Goal: Find contact information: Find contact information

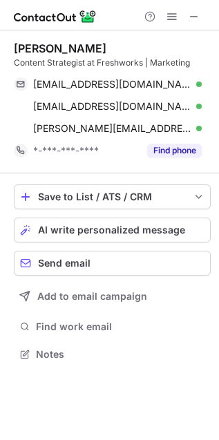
scroll to position [346, 219]
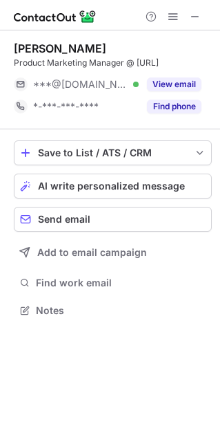
scroll to position [7, 7]
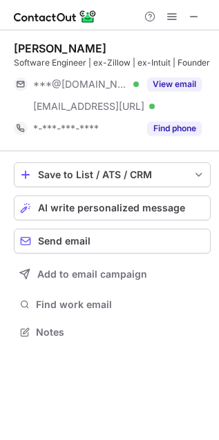
scroll to position [322, 219]
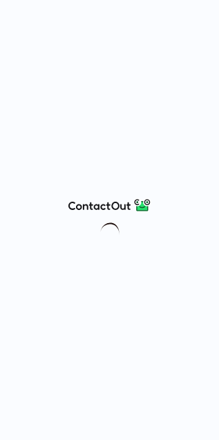
click at [208, 64] on div at bounding box center [109, 220] width 219 height 440
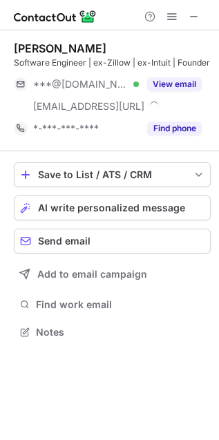
scroll to position [322, 219]
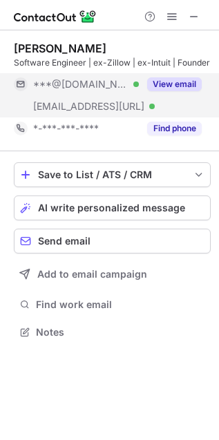
click at [187, 86] on button "View email" at bounding box center [174, 84] width 55 height 14
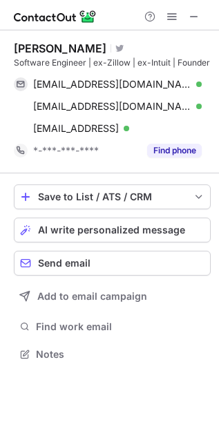
scroll to position [346, 219]
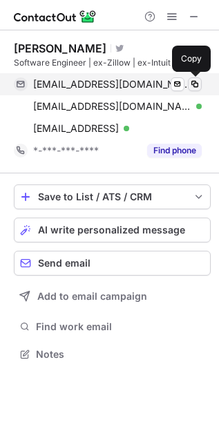
click at [193, 84] on span at bounding box center [194, 84] width 11 height 11
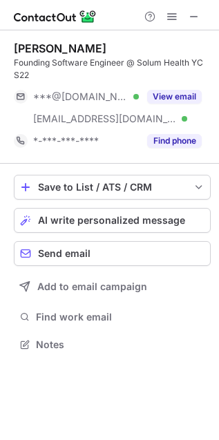
scroll to position [335, 219]
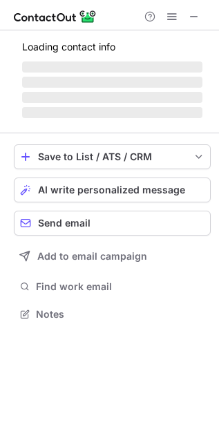
scroll to position [335, 219]
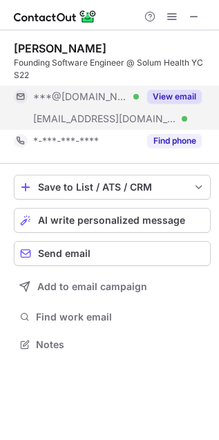
click at [170, 94] on button "View email" at bounding box center [174, 97] width 55 height 14
click at [175, 99] on div "***@[DOMAIN_NAME]" at bounding box center [117, 97] width 169 height 12
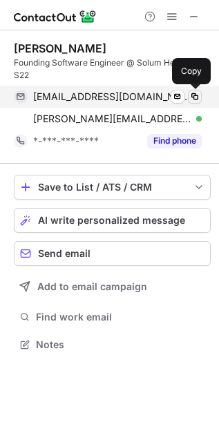
click at [193, 97] on span at bounding box center [194, 96] width 11 height 11
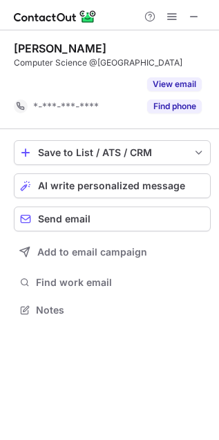
scroll to position [6, 7]
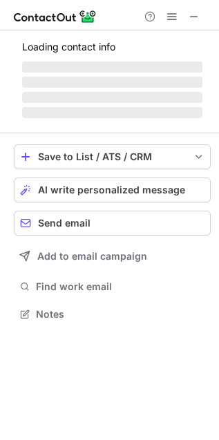
scroll to position [335, 219]
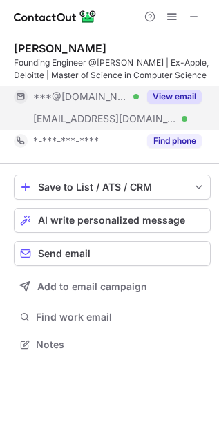
click at [184, 98] on button "View email" at bounding box center [174, 97] width 55 height 14
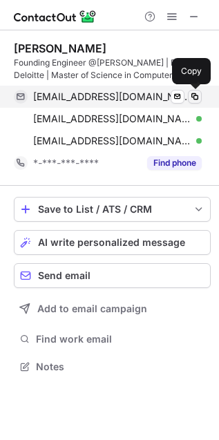
click at [197, 95] on span at bounding box center [194, 96] width 11 height 11
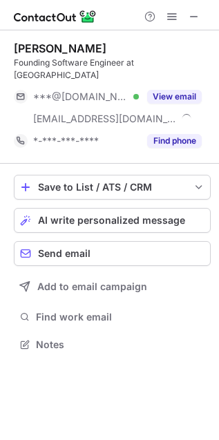
scroll to position [322, 219]
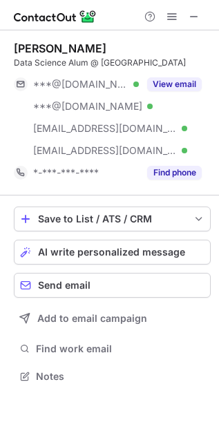
scroll to position [367, 219]
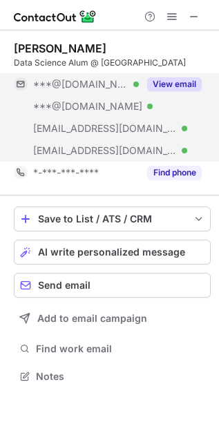
click at [173, 84] on button "View email" at bounding box center [174, 84] width 55 height 14
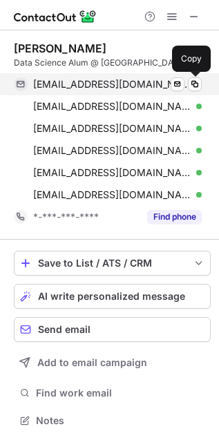
click at [193, 79] on span at bounding box center [194, 84] width 11 height 11
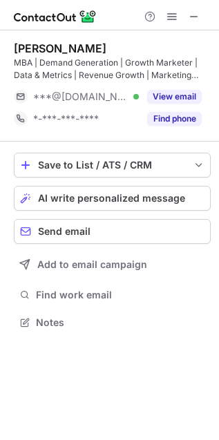
scroll to position [312, 219]
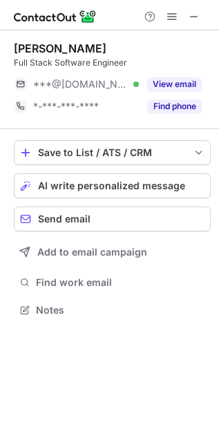
scroll to position [301, 219]
click at [192, 17] on span at bounding box center [194, 16] width 11 height 11
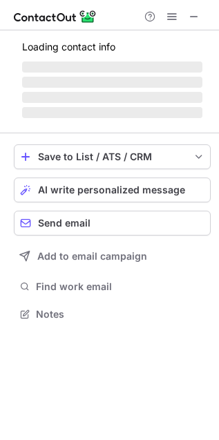
scroll to position [322, 219]
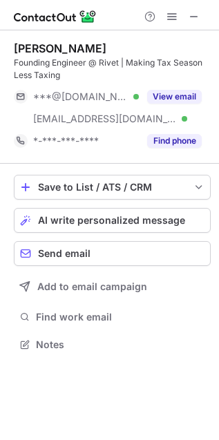
scroll to position [335, 219]
click at [195, 13] on span at bounding box center [194, 16] width 11 height 11
